Goal: Book appointment/travel/reservation

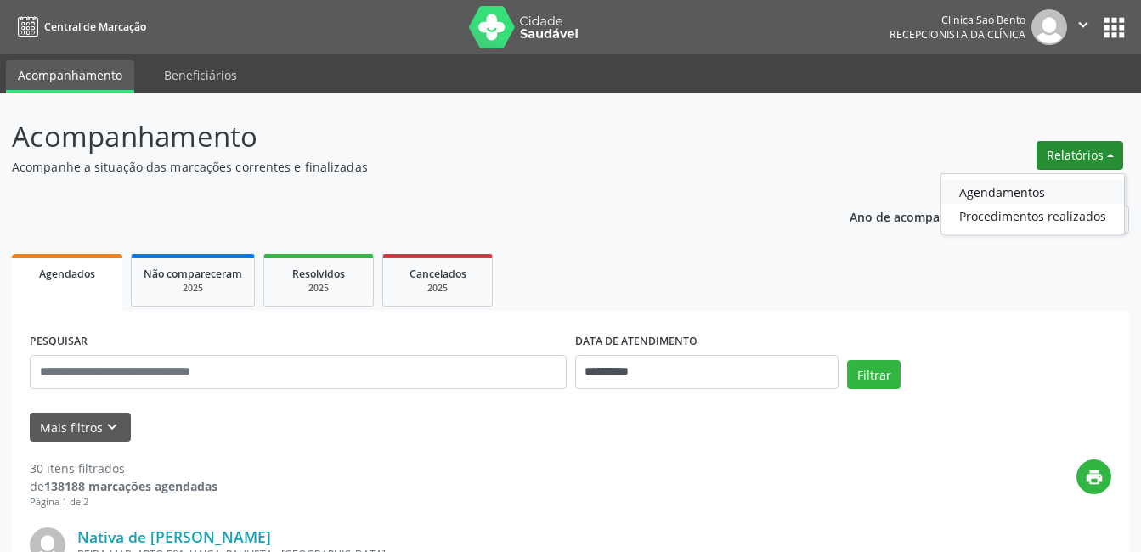
click at [1027, 189] on link "Agendamentos" at bounding box center [1033, 192] width 183 height 24
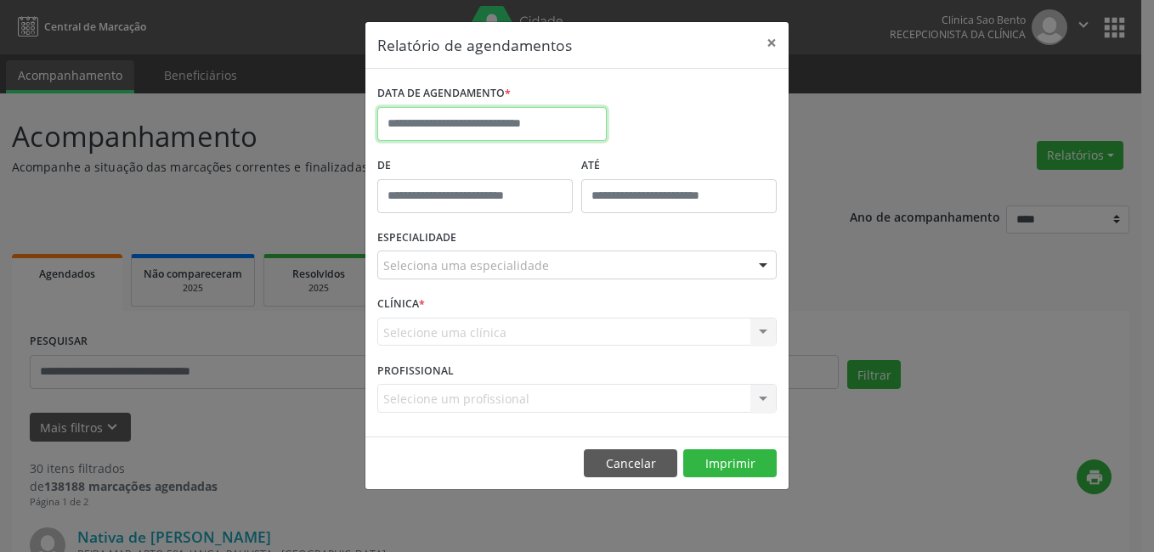
click at [552, 123] on input "text" at bounding box center [491, 124] width 229 height 34
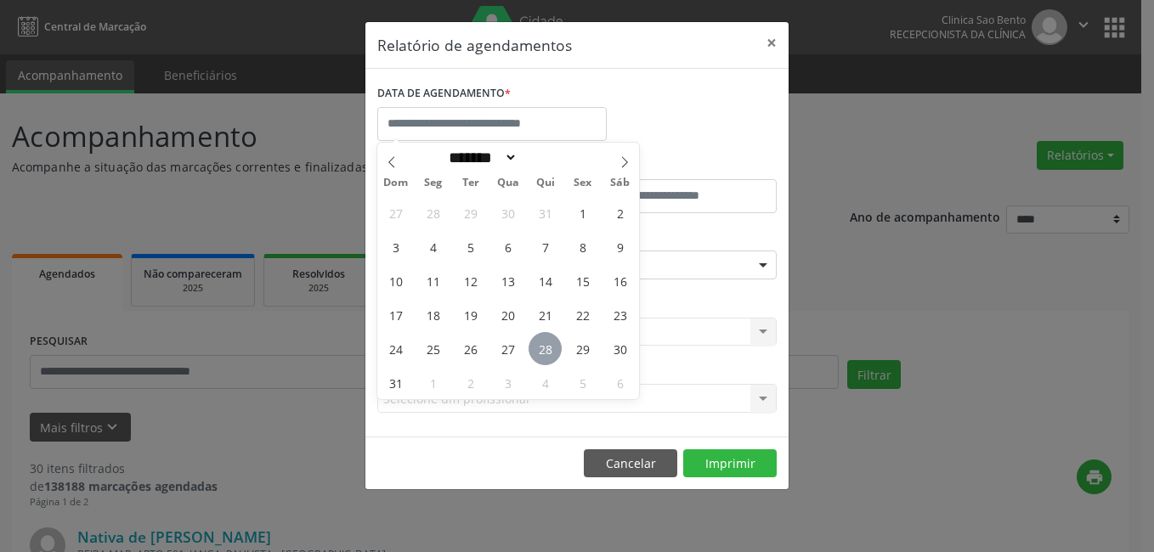
click at [544, 340] on span "28" at bounding box center [545, 348] width 33 height 33
type input "**********"
click at [546, 340] on span "28" at bounding box center [545, 348] width 33 height 33
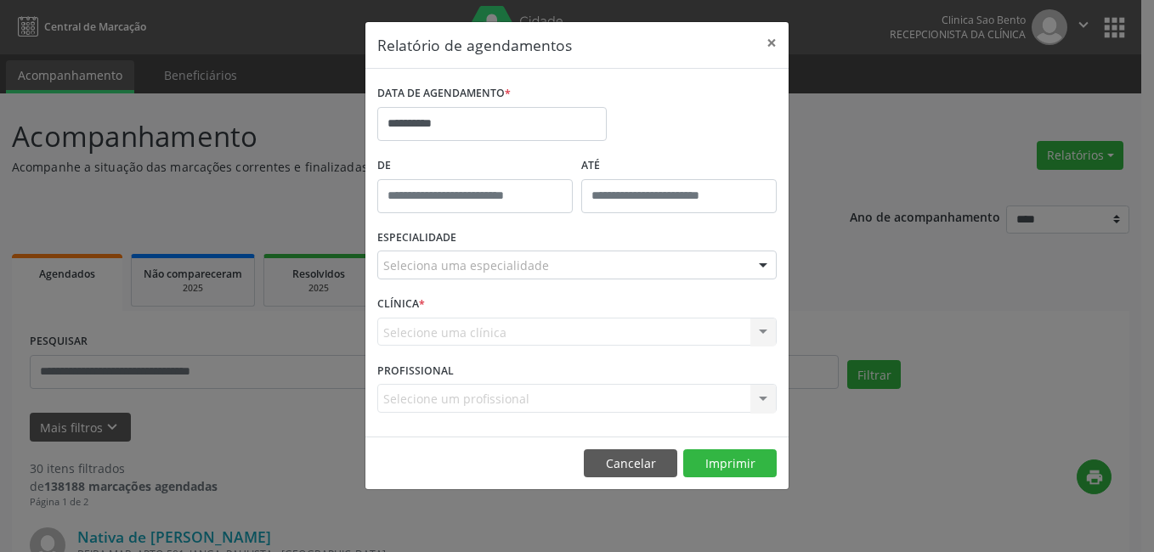
click at [546, 340] on div "Selecione uma clínica Nenhum resultado encontrado para: " " Não há nenhuma opçã…" at bounding box center [576, 332] width 399 height 29
click at [552, 262] on div "Seleciona uma especialidade" at bounding box center [576, 265] width 399 height 29
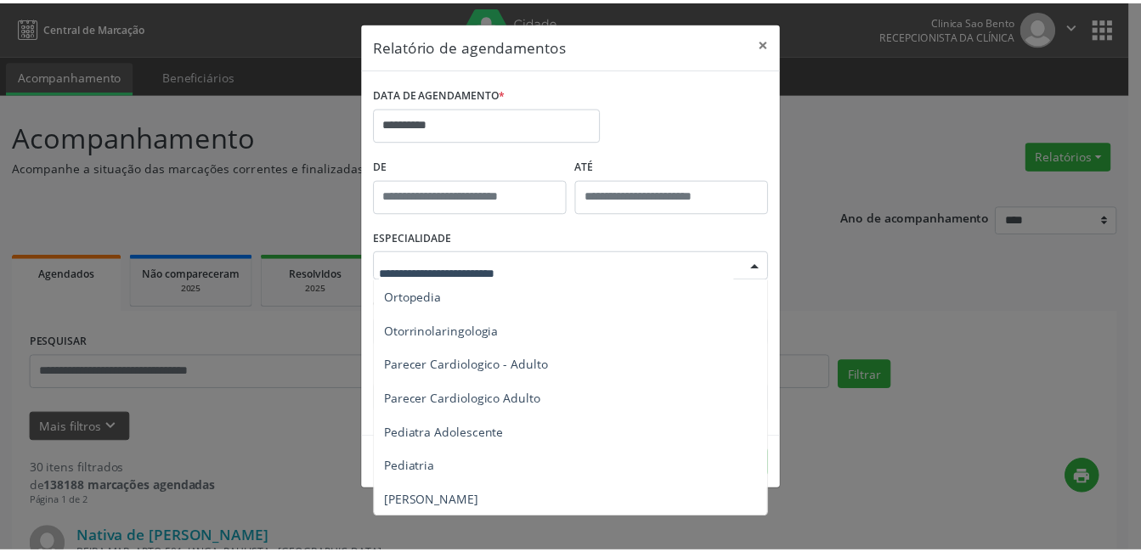
scroll to position [2392, 0]
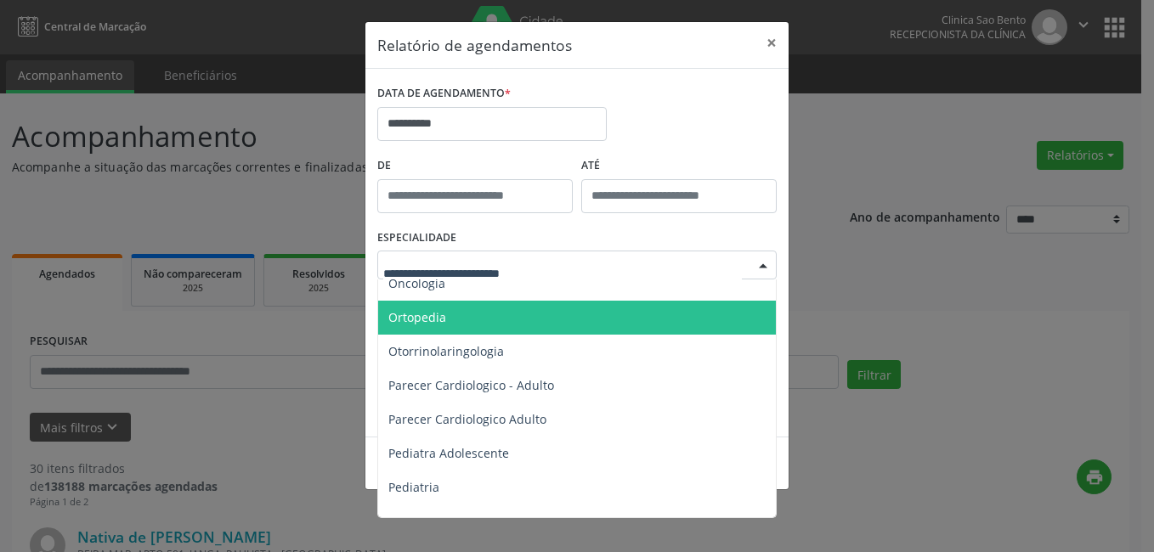
click at [501, 317] on span "Ortopedia" at bounding box center [578, 318] width 400 height 34
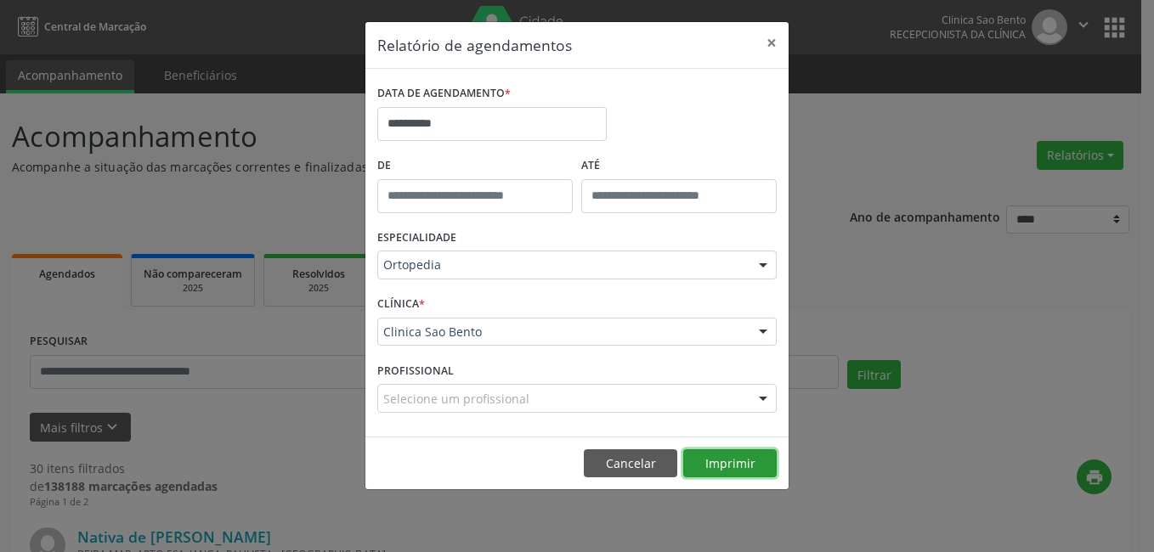
click at [745, 456] on button "Imprimir" at bounding box center [729, 464] width 93 height 29
click at [775, 37] on button "×" at bounding box center [772, 43] width 34 height 42
